Goal: Navigation & Orientation: Find specific page/section

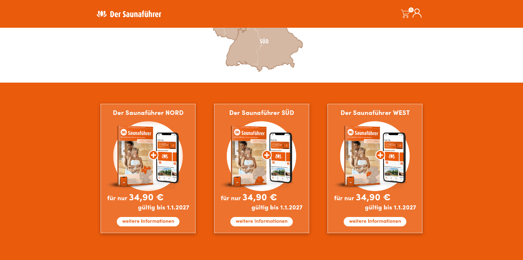
scroll to position [283, 0]
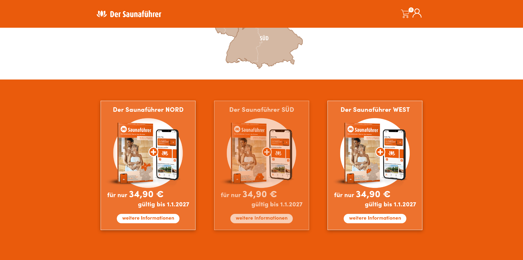
click at [248, 218] on img at bounding box center [261, 165] width 95 height 129
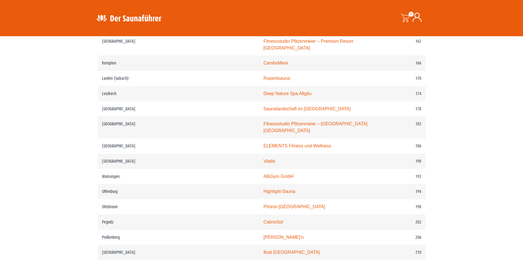
scroll to position [876, 0]
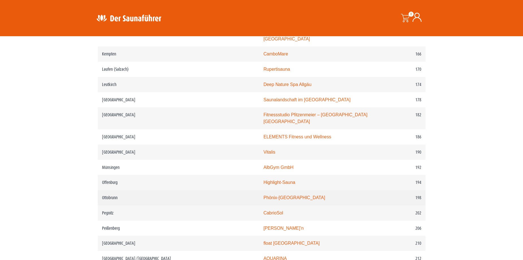
click at [263, 196] on link "Phönix-[GEOGRAPHIC_DATA]" at bounding box center [294, 197] width 62 height 5
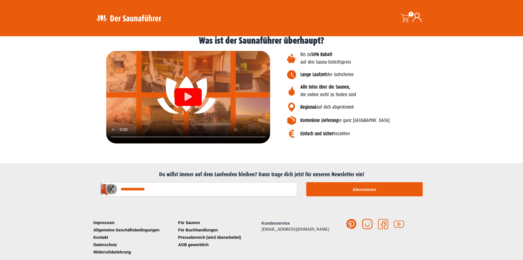
scroll to position [655, 0]
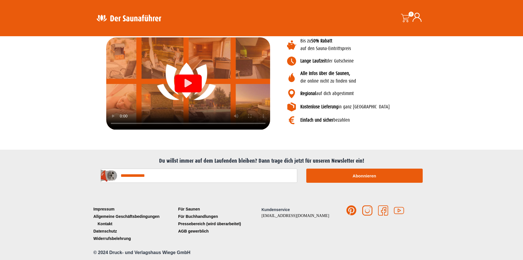
click at [105, 223] on link "Kontakt" at bounding box center [134, 223] width 85 height 7
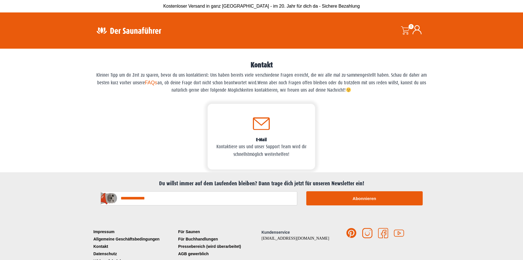
click at [412, 30] on div "0 0,00 €" at bounding box center [406, 30] width 14 height 8
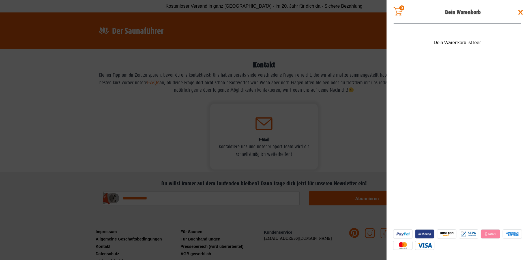
click at [519, 12] on span at bounding box center [520, 12] width 9 height 9
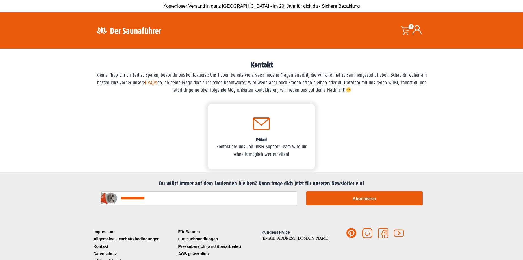
click at [144, 31] on img at bounding box center [129, 30] width 74 height 11
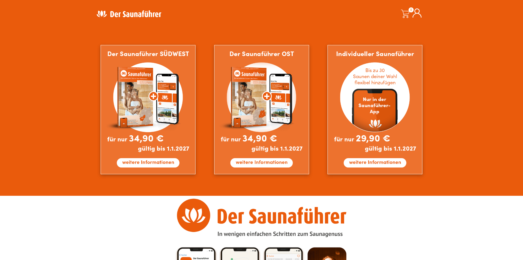
scroll to position [509, 0]
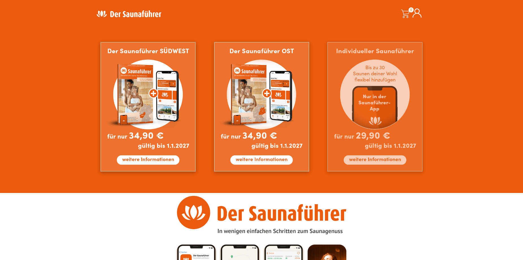
click at [362, 155] on img at bounding box center [375, 106] width 95 height 129
